Goal: Task Accomplishment & Management: Use online tool/utility

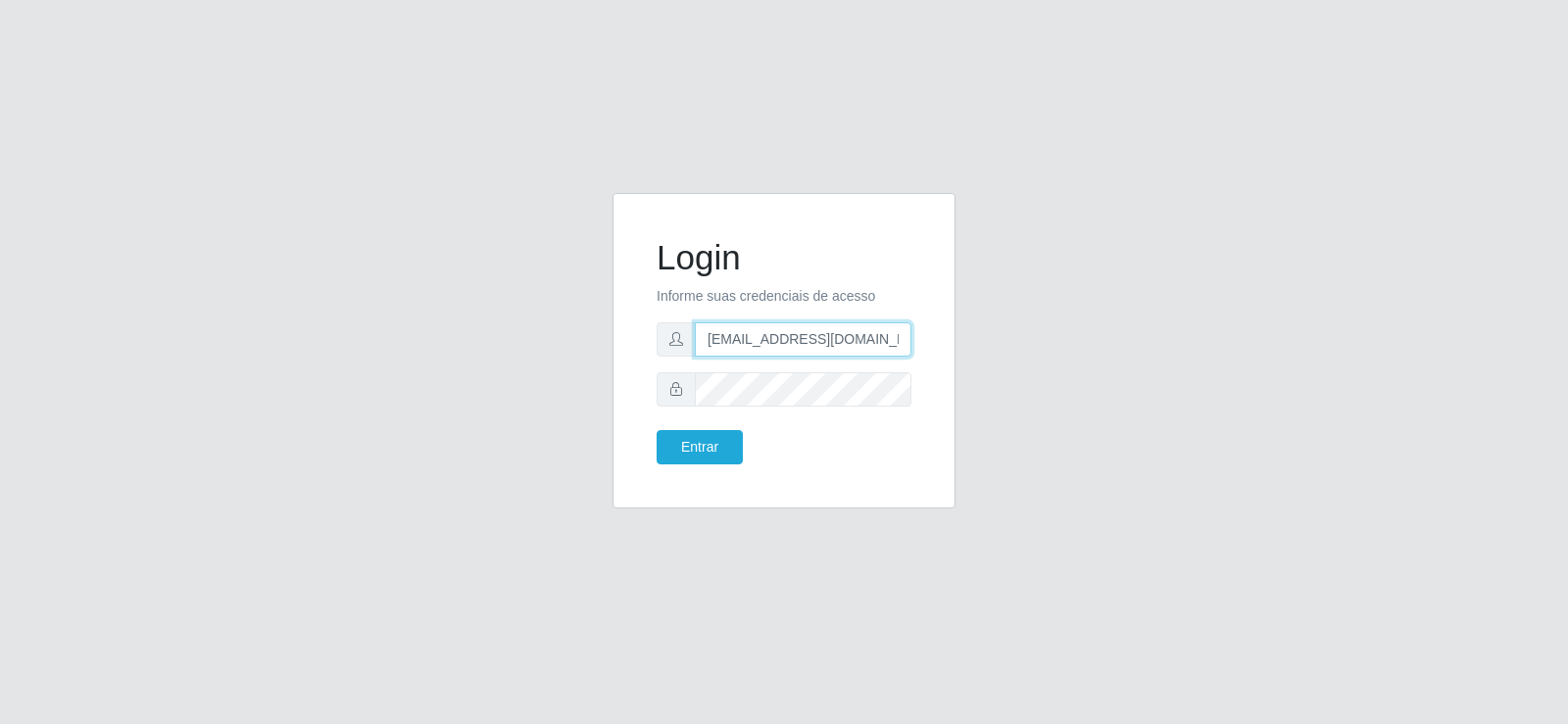
drag, startPoint x: 891, startPoint y: 341, endPoint x: 661, endPoint y: 387, distance: 234.6
click at [661, 387] on form "Login Informe suas credenciais de acesso [EMAIL_ADDRESS][DOMAIN_NAME] Entrar" at bounding box center [784, 351] width 255 height 227
type input ".com"
drag, startPoint x: 783, startPoint y: 343, endPoint x: 618, endPoint y: 352, distance: 165.2
click at [618, 352] on div "Login Informe suas credenciais de acesso Entrar" at bounding box center [783, 350] width 343 height 316
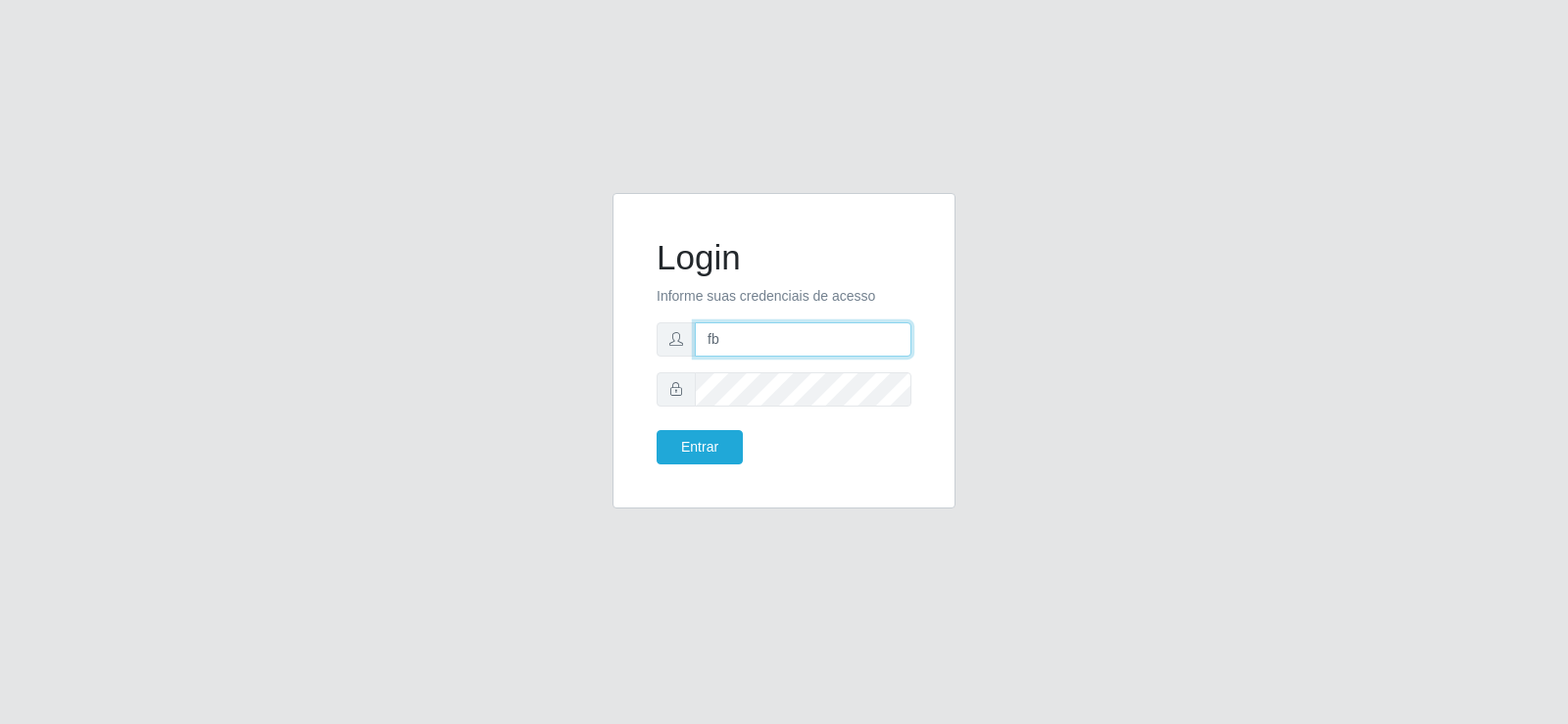
type input "[EMAIL_ADDRESS][DOMAIN_NAME]"
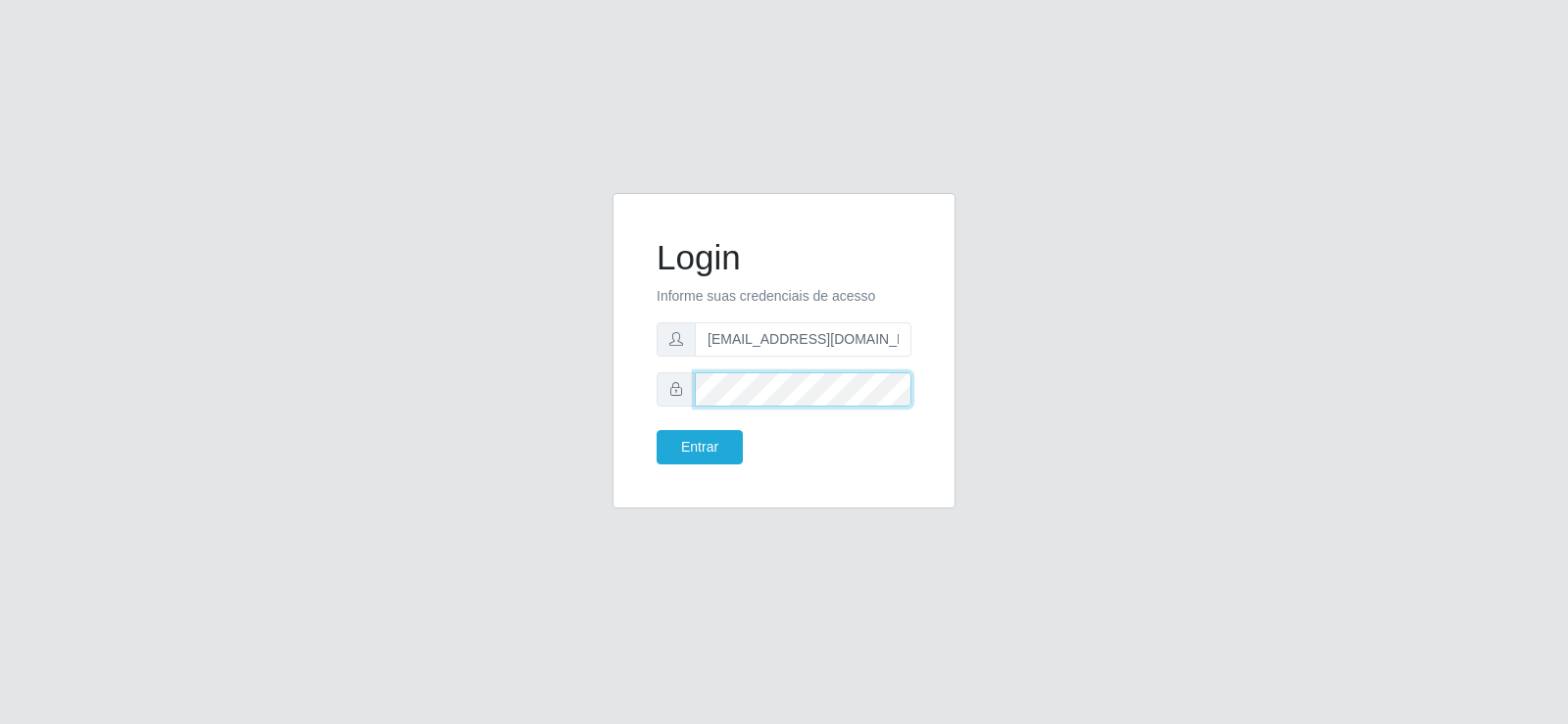
click at [607, 418] on div "Login Informe suas credenciais de acesso [EMAIL_ADDRESS][DOMAIN_NAME] Entrar" at bounding box center [784, 362] width 373 height 339
click at [710, 451] on button "Entrar" at bounding box center [699, 447] width 86 height 35
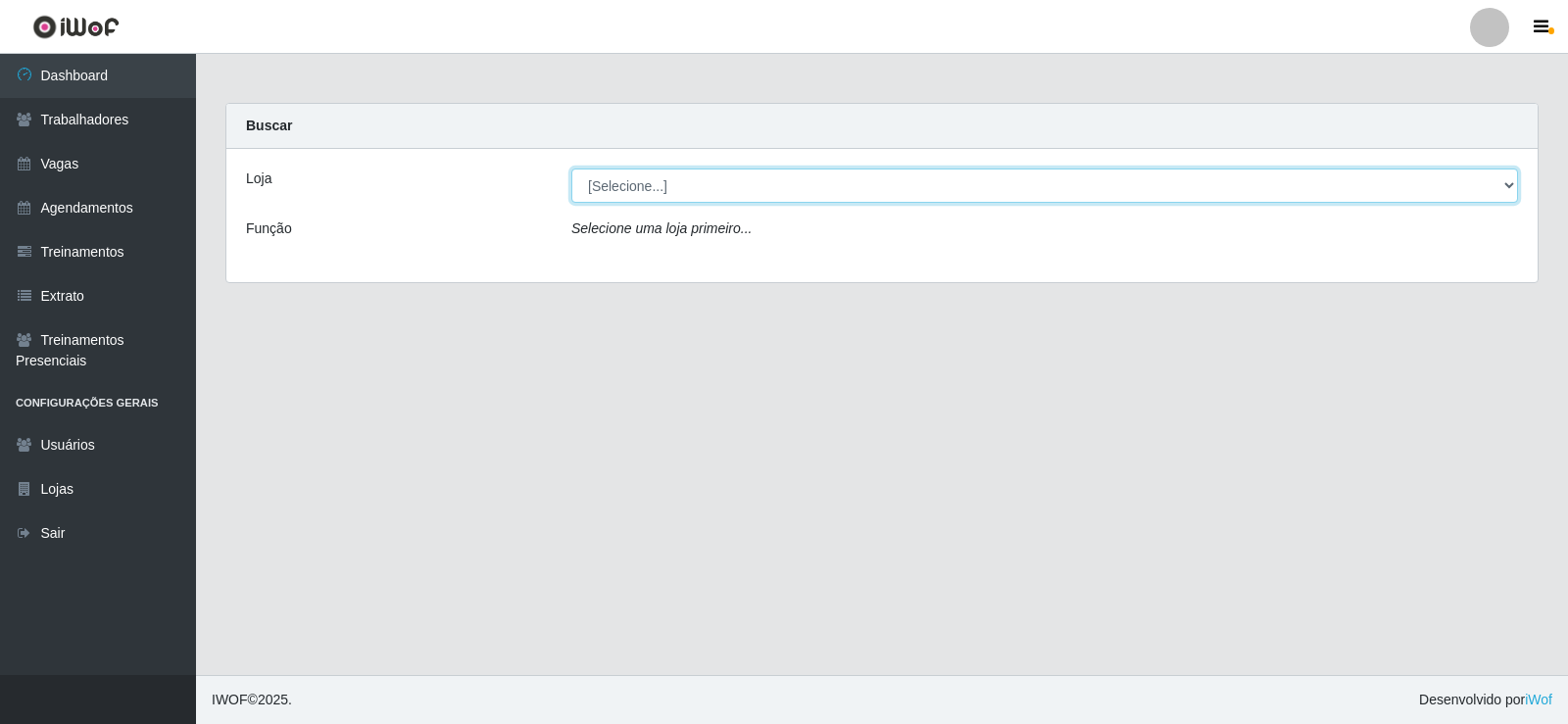
click at [682, 192] on select "[Selecione...] Supermercado Tadeu - [GEOGRAPHIC_DATA]" at bounding box center [1044, 185] width 946 height 35
select select "195"
click at [571, 168] on select "[Selecione...] Supermercado Tadeu - [GEOGRAPHIC_DATA]" at bounding box center [1044, 185] width 946 height 35
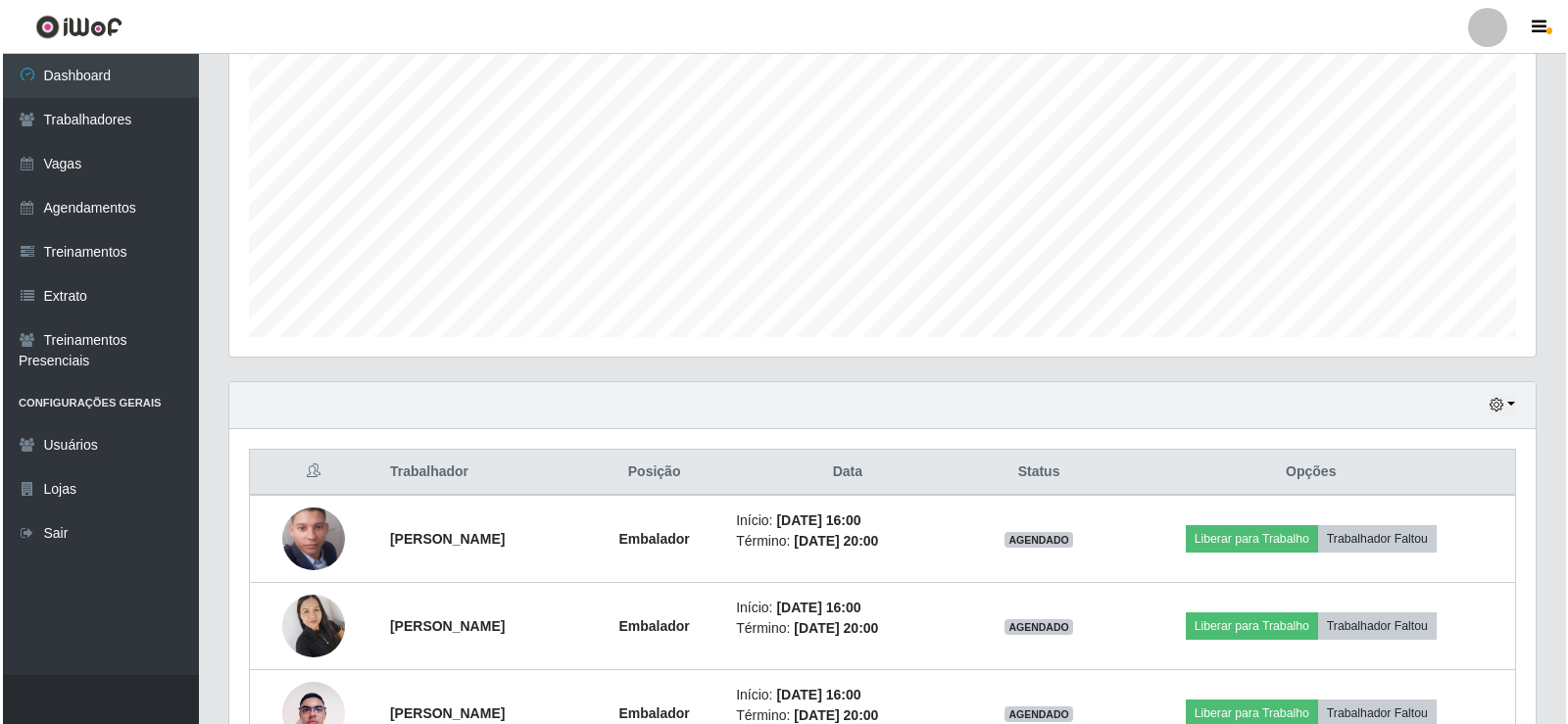
scroll to position [491, 0]
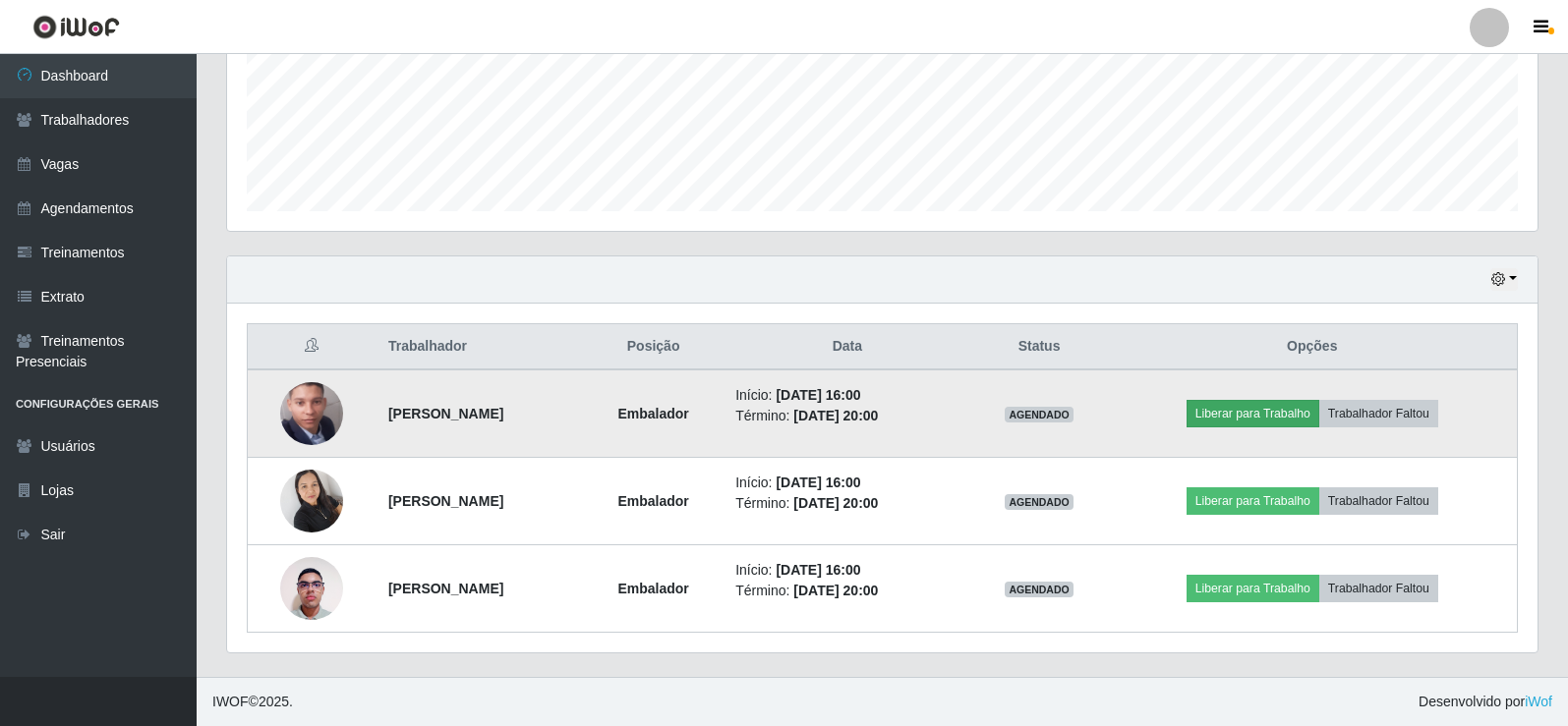
drag, startPoint x: 1265, startPoint y: 394, endPoint x: 1262, endPoint y: 424, distance: 30.1
click at [1265, 396] on td "Liberar para Trabalho Trabalhador Faltou" at bounding box center [1312, 414] width 410 height 88
click at [1254, 406] on button "Liberar para Trabalho" at bounding box center [1253, 414] width 133 height 28
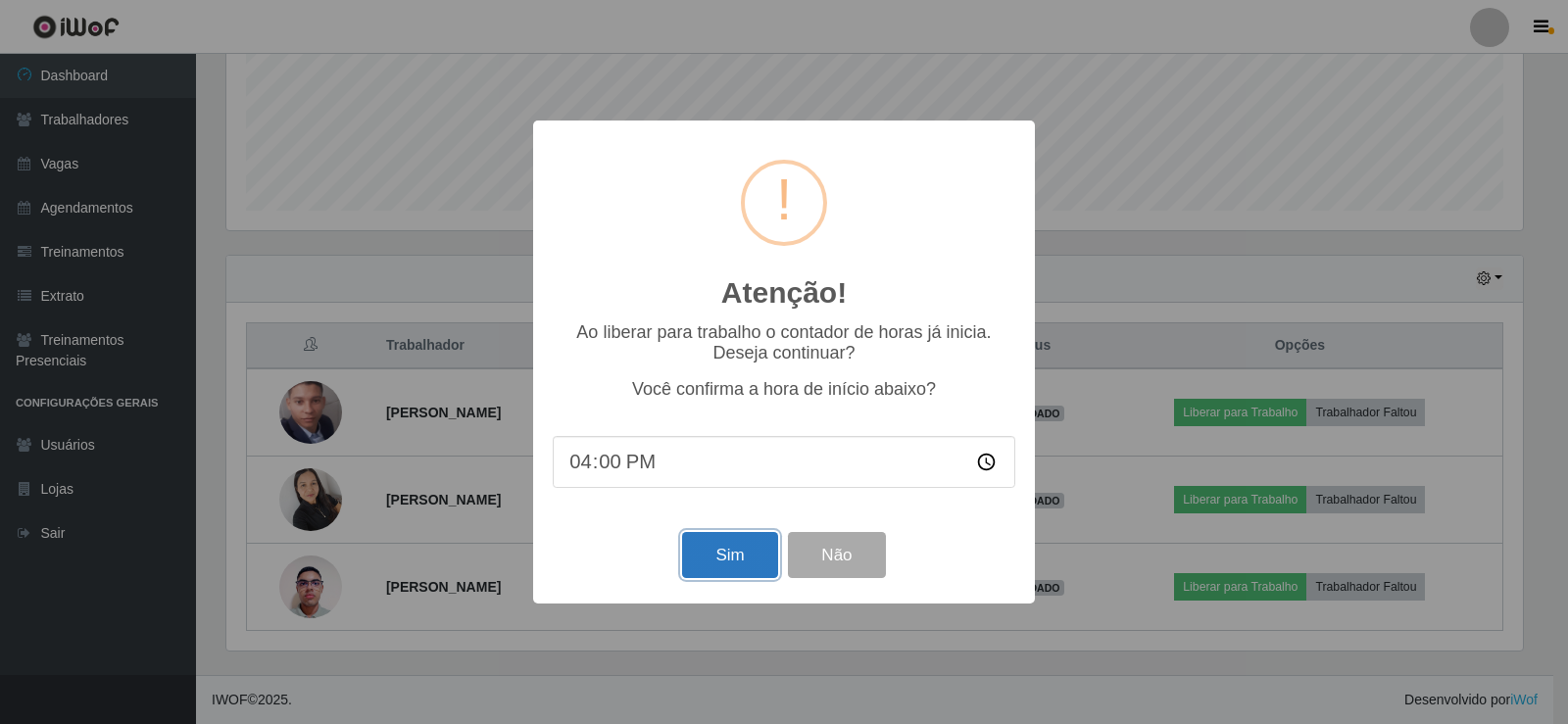
click at [706, 547] on button "Sim" at bounding box center [730, 555] width 95 height 46
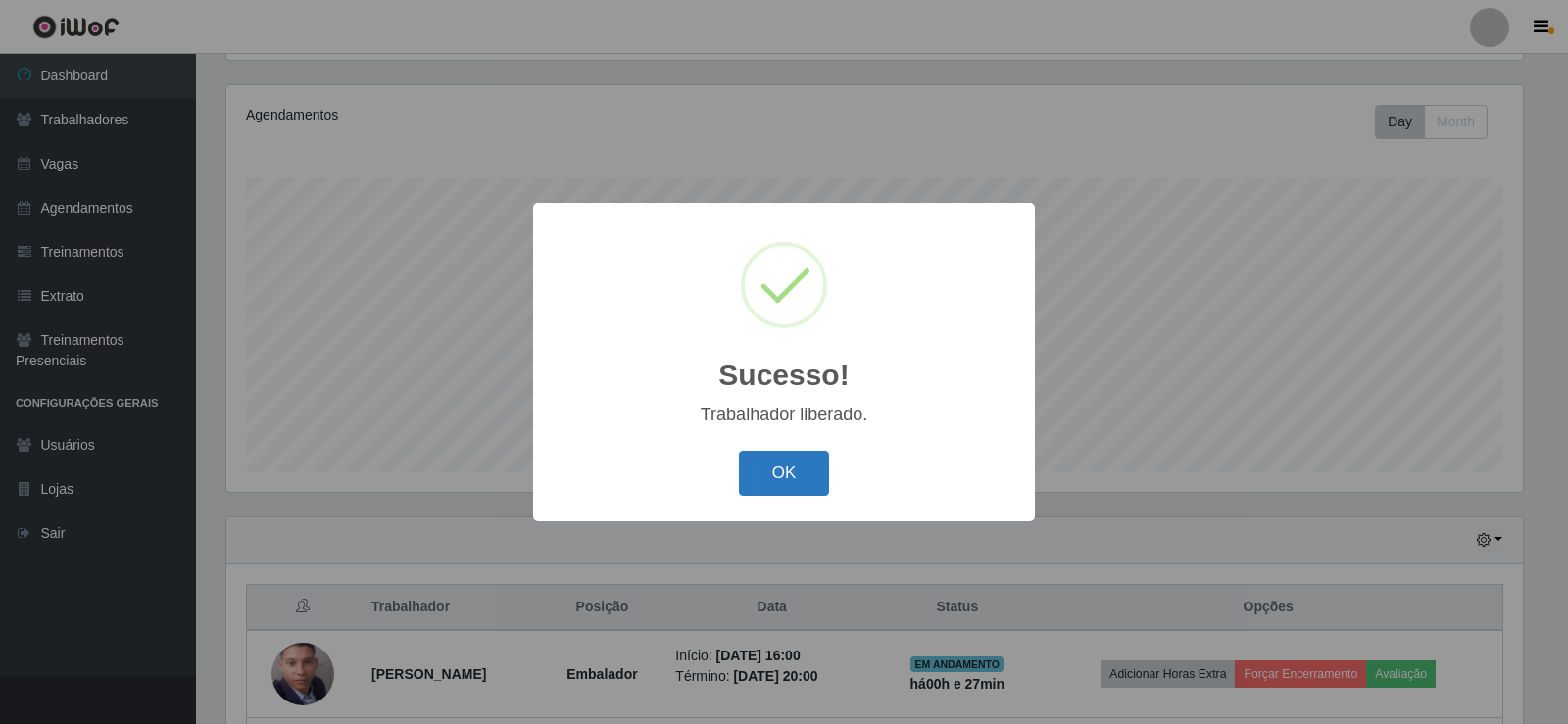
click at [795, 456] on div "Sucesso! × Trabalhador liberado. OK Cancel" at bounding box center [783, 361] width 501 height 317
click at [791, 468] on button "OK" at bounding box center [784, 474] width 91 height 46
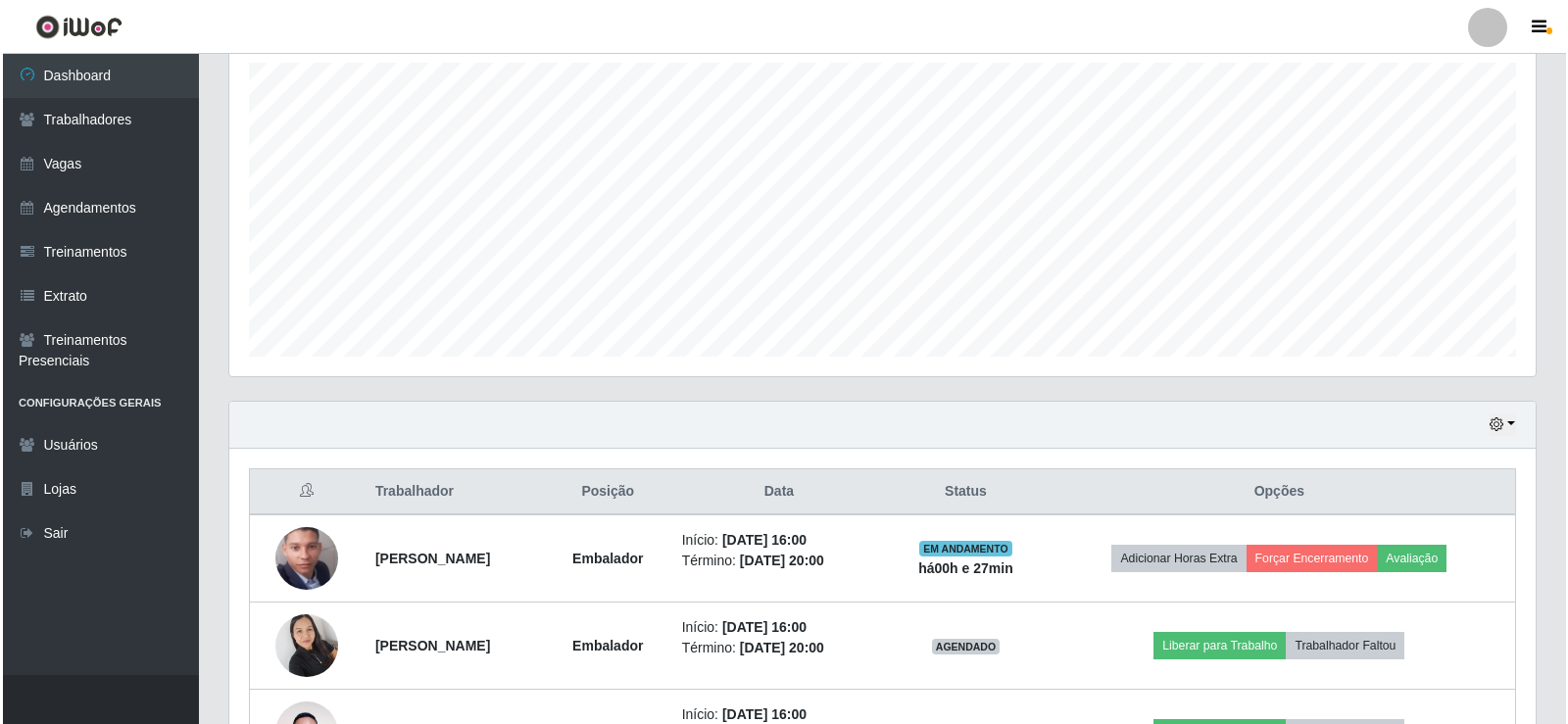
scroll to position [491, 0]
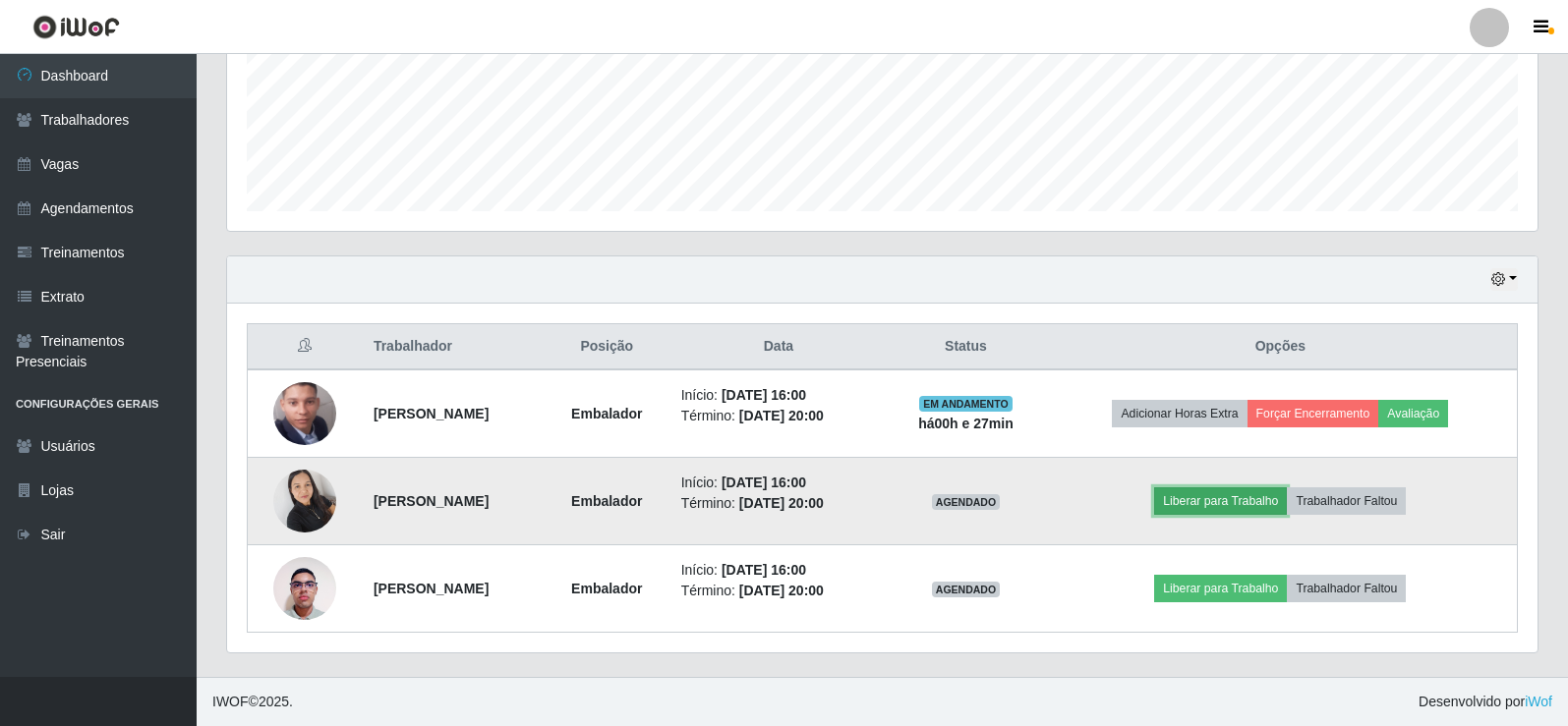
click at [1240, 497] on button "Liberar para Trabalho" at bounding box center [1221, 502] width 133 height 28
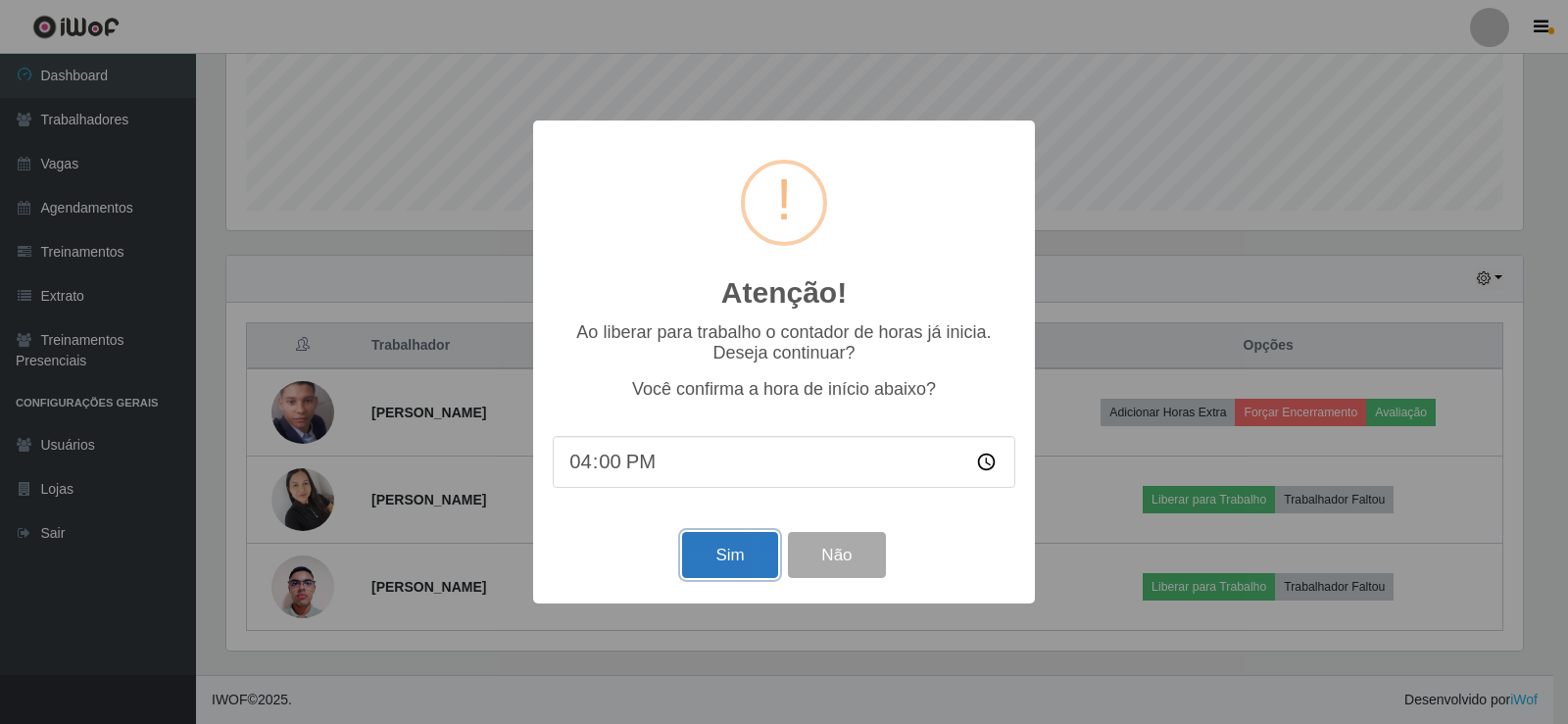
click at [712, 557] on button "Sim" at bounding box center [730, 555] width 95 height 46
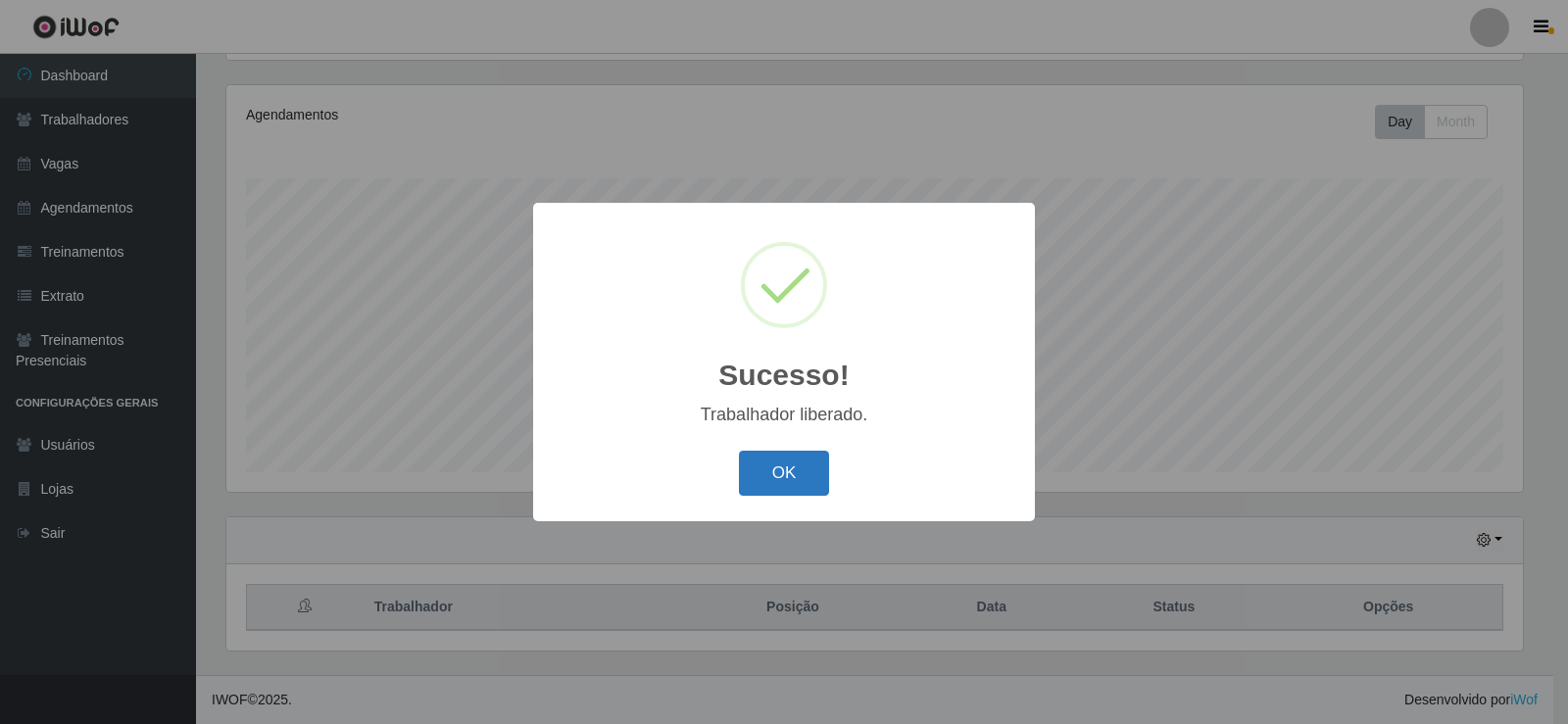
click at [789, 470] on button "OK" at bounding box center [784, 474] width 91 height 46
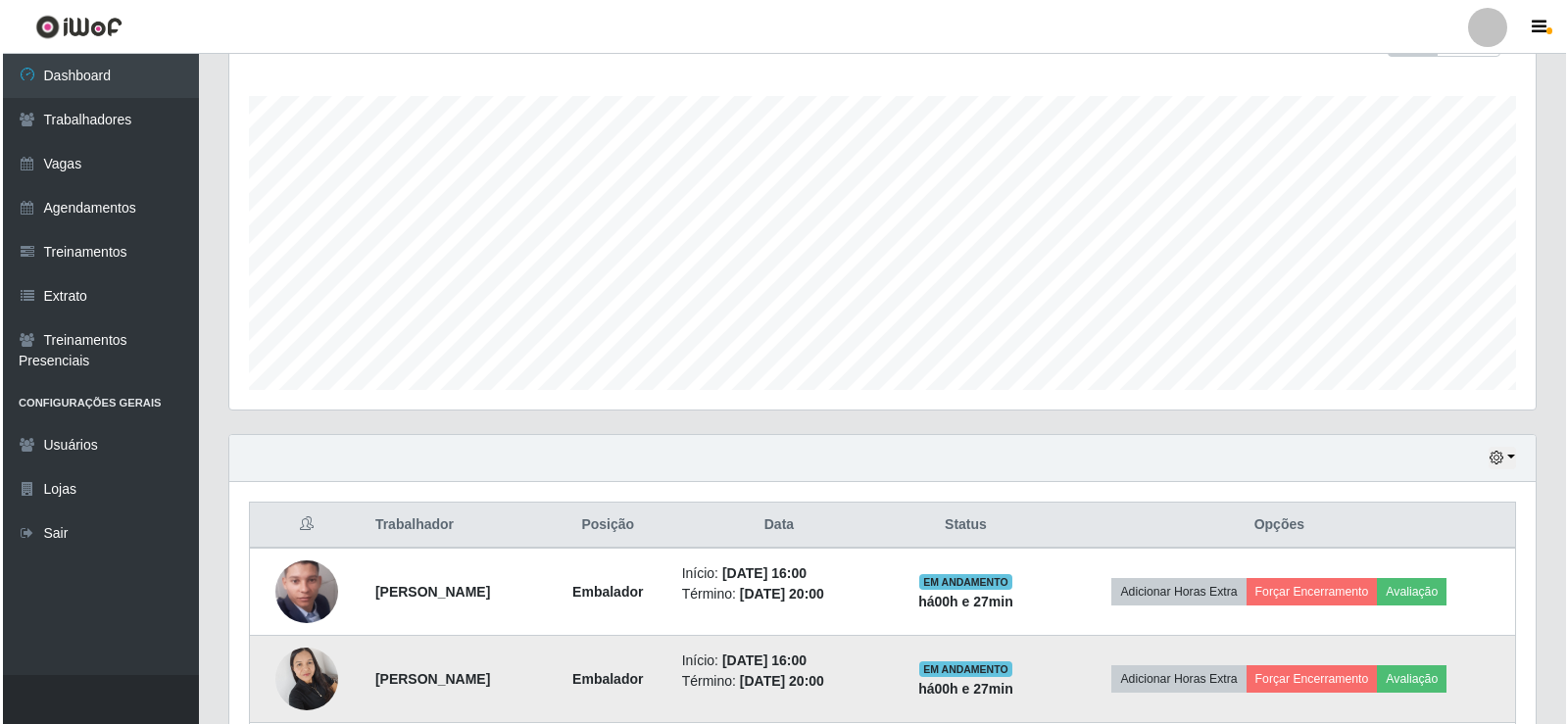
scroll to position [491, 0]
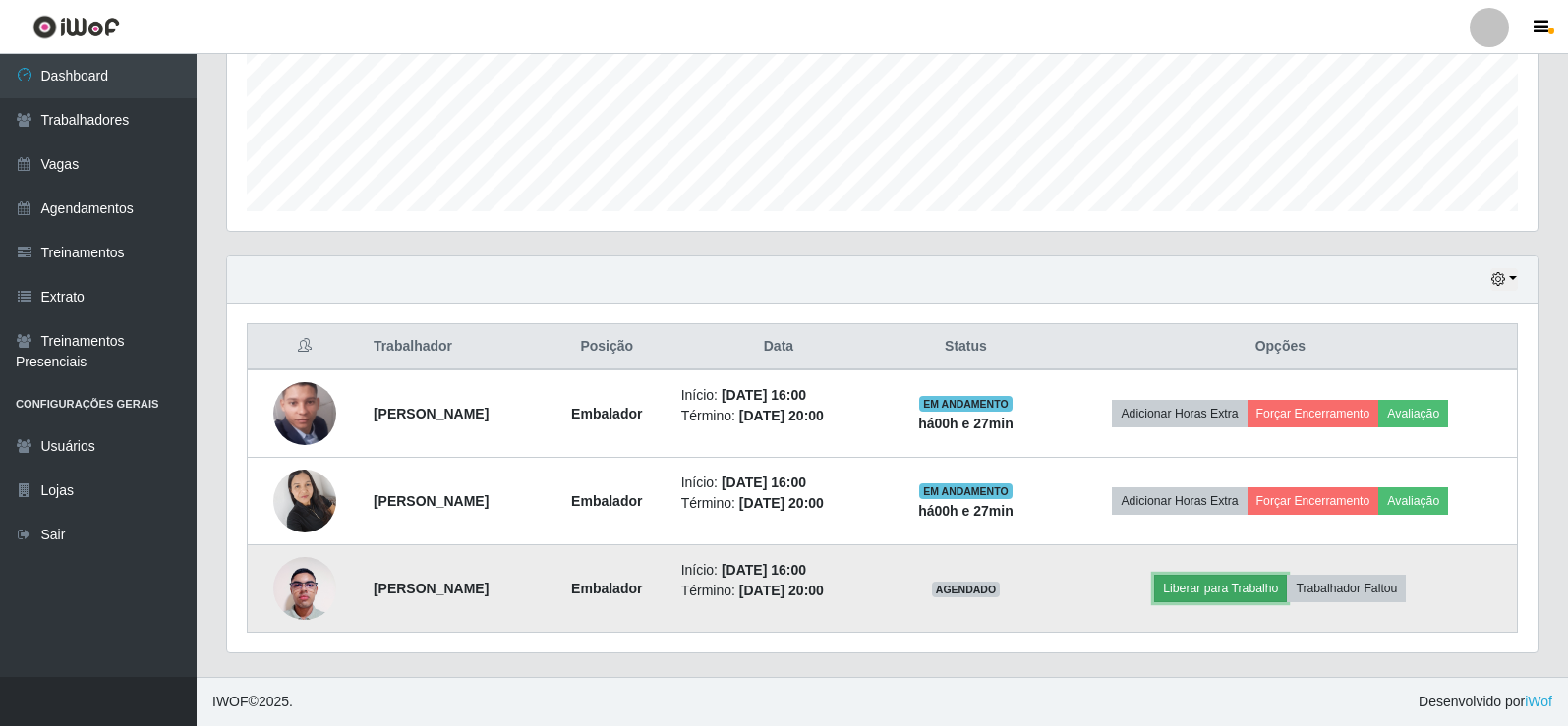
click at [1259, 595] on button "Liberar para Trabalho" at bounding box center [1221, 589] width 133 height 28
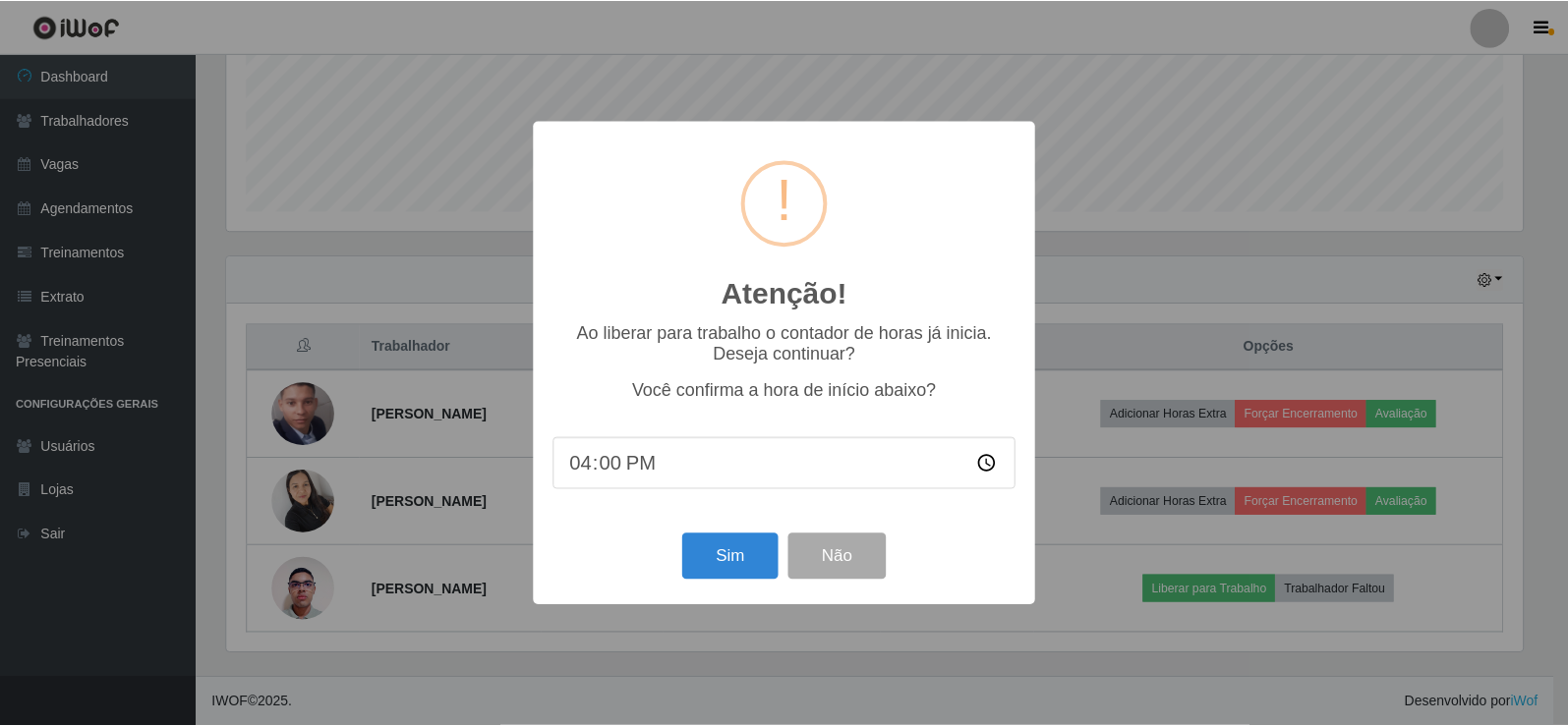
scroll to position [408, 1300]
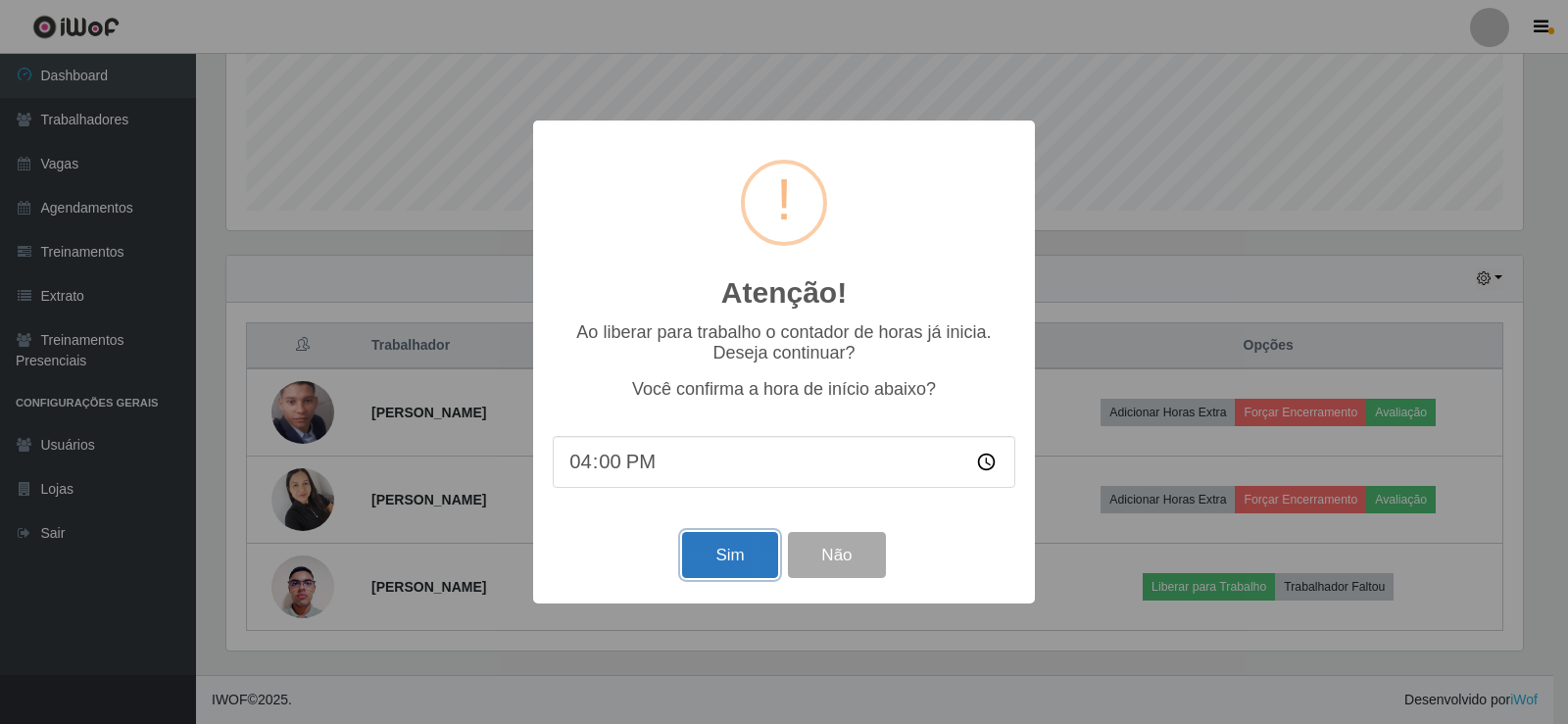
click at [708, 562] on button "Sim" at bounding box center [730, 555] width 95 height 46
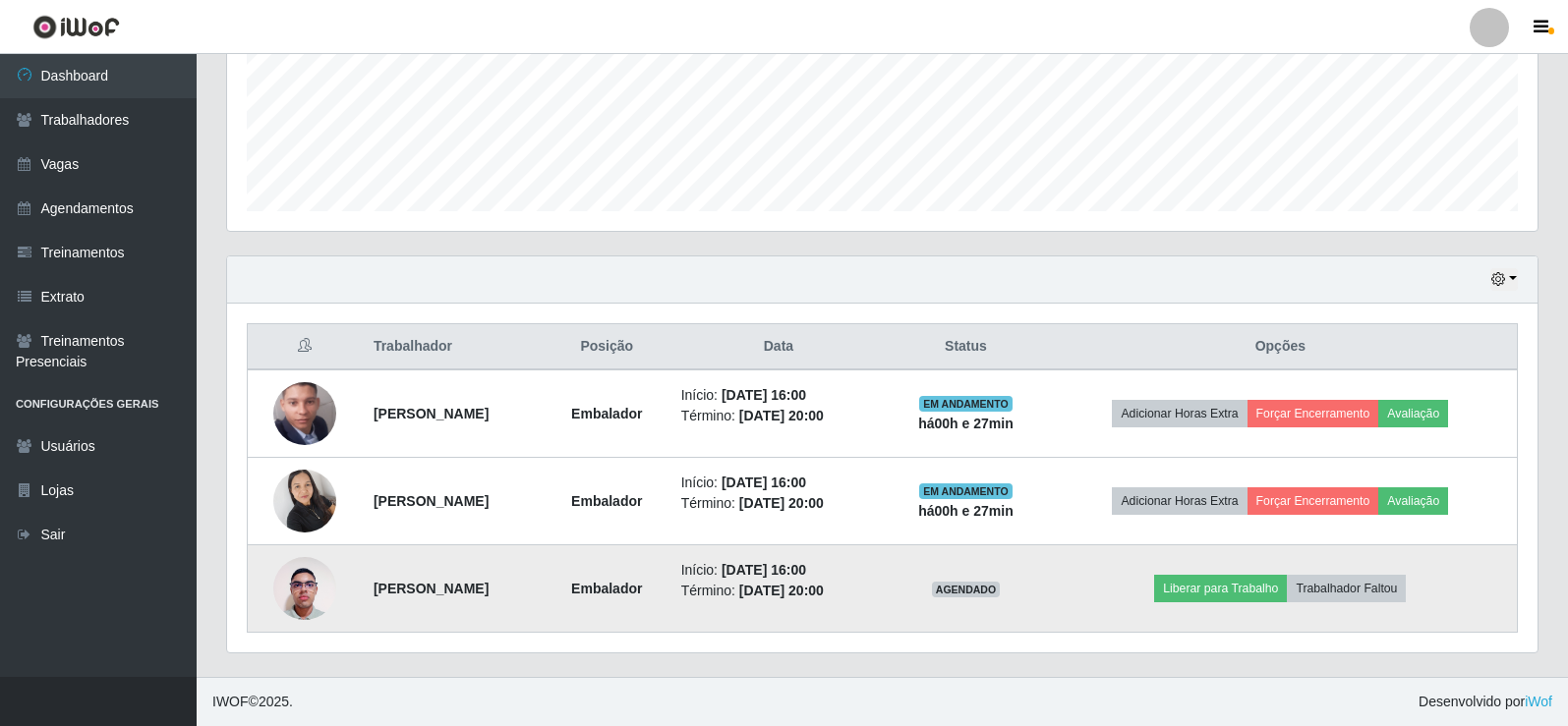
scroll to position [0, 0]
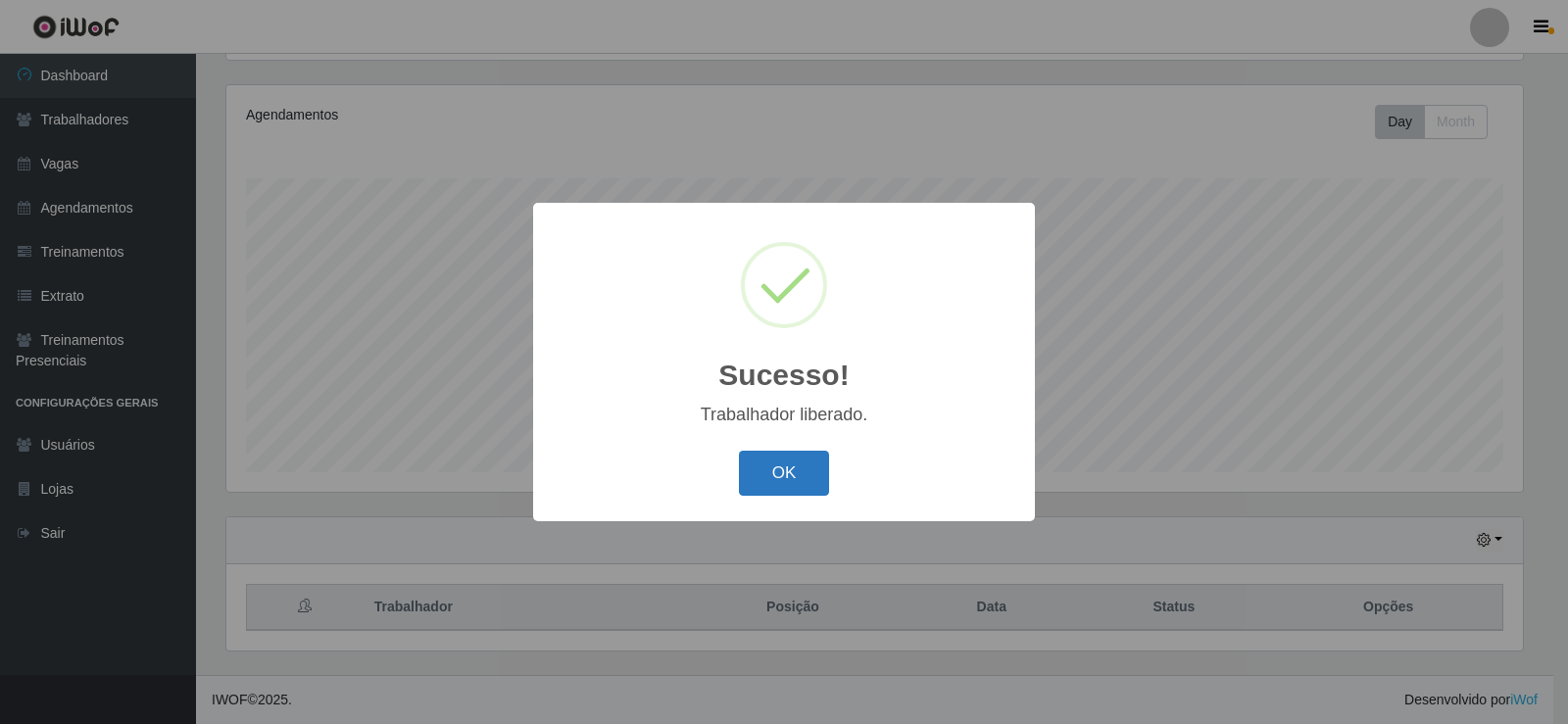
click at [769, 480] on button "OK" at bounding box center [784, 474] width 91 height 46
